Goal: Information Seeking & Learning: Learn about a topic

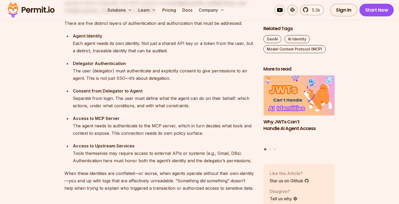
scroll to position [577, 0]
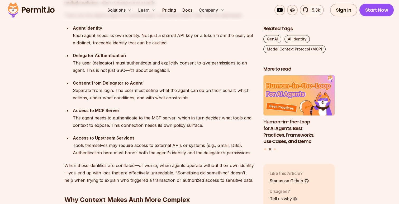
click at [167, 97] on div "Consent from Delegator to Agent Separate from login. The user must define what …" at bounding box center [164, 90] width 182 height 22
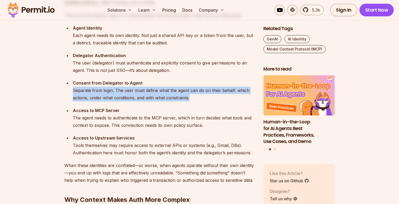
drag, startPoint x: 193, startPoint y: 99, endPoint x: 71, endPoint y: 91, distance: 121.7
click at [71, 91] on li "Consent from Delegator to Agent Separate from login. The user must define what …" at bounding box center [163, 90] width 184 height 22
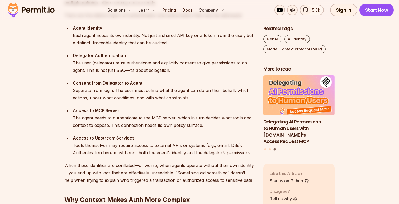
click at [101, 131] on ul "Agent Identity Each agent needs its own identity. Not just a shared API key or …" at bounding box center [159, 90] width 191 height 132
click at [136, 121] on div "Access to MCP Server The agent needs to authenticate to the MCP server, which i…" at bounding box center [164, 118] width 182 height 22
click at [144, 128] on div "Access to MCP Server The agent needs to authenticate to the MCP server, which i…" at bounding box center [164, 118] width 182 height 22
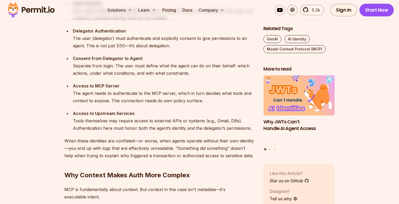
scroll to position [575, 0]
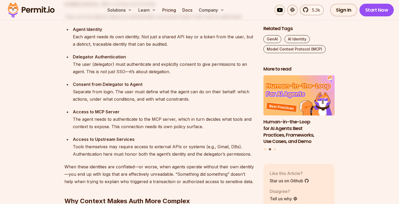
click at [139, 135] on div "Access to Upstream Services Tools themselves may require access to external API…" at bounding box center [164, 146] width 182 height 22
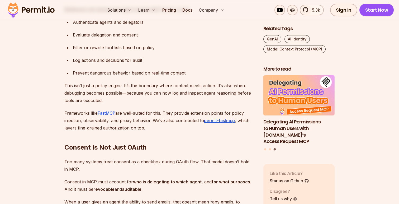
scroll to position [1271, 0]
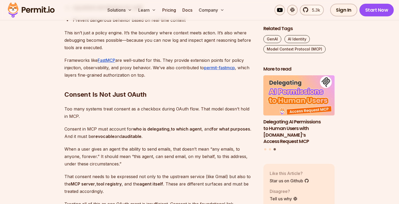
click at [78, 107] on p "Too many systems treat consent as a checkbox during OAuth flow. That model does…" at bounding box center [159, 112] width 191 height 15
click at [105, 129] on p "Consent in MCP must account for who is delegating , to which agent , and for wh…" at bounding box center [159, 132] width 191 height 15
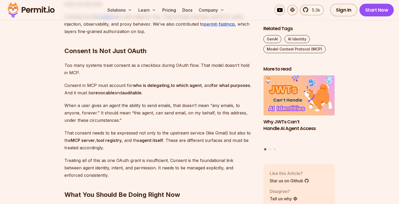
scroll to position [1316, 0]
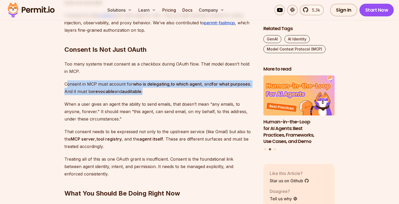
drag, startPoint x: 144, startPoint y: 91, endPoint x: 66, endPoint y: 84, distance: 77.9
click at [66, 84] on p "Consent in MCP must account for who is delegating , to which agent , and for wh…" at bounding box center [159, 87] width 191 height 15
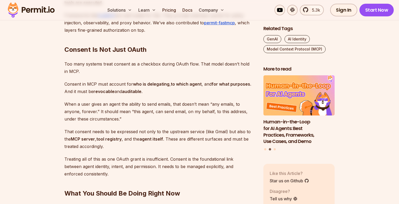
click at [117, 113] on p "When a user gives an agent the ability to send emails, that doesn’t mean “any e…" at bounding box center [159, 111] width 191 height 22
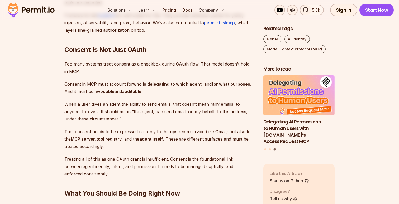
click at [86, 105] on p "When a user gives an agent the ability to send emails, that doesn’t mean “any e…" at bounding box center [159, 111] width 191 height 22
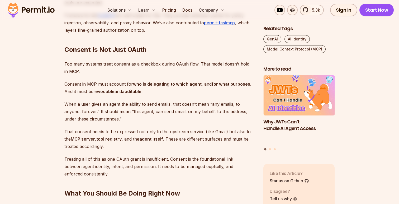
click at [135, 135] on p "That consent needs to be expressed not only to the upstream service (like Gmail…" at bounding box center [159, 139] width 191 height 22
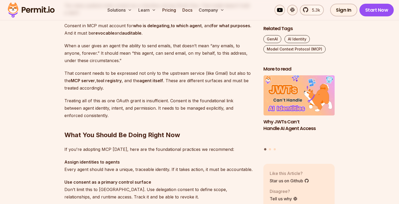
scroll to position [1374, 0]
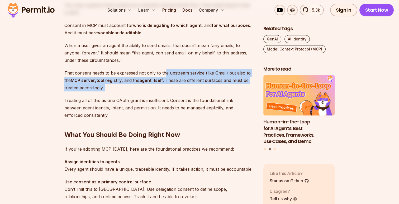
drag, startPoint x: 165, startPoint y: 75, endPoint x: 175, endPoint y: 92, distance: 18.8
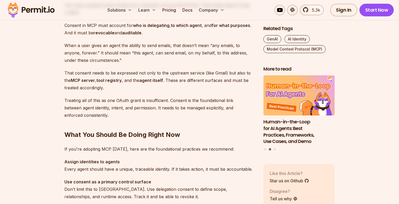
click at [178, 112] on h2 "What You Should Be Doing Right Now" at bounding box center [159, 124] width 191 height 30
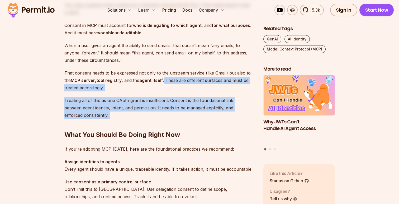
drag, startPoint x: 166, startPoint y: 81, endPoint x: 180, endPoint y: 112, distance: 34.5
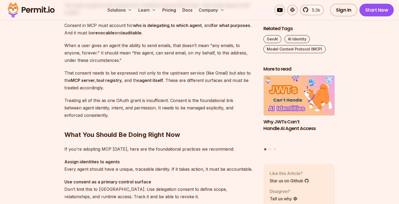
click at [195, 134] on h2 "What You Should Be Doing Right Now" at bounding box center [159, 124] width 191 height 30
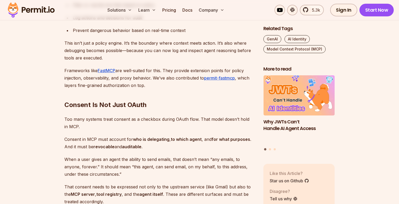
scroll to position [1316, 0]
